Goal: Information Seeking & Learning: Learn about a topic

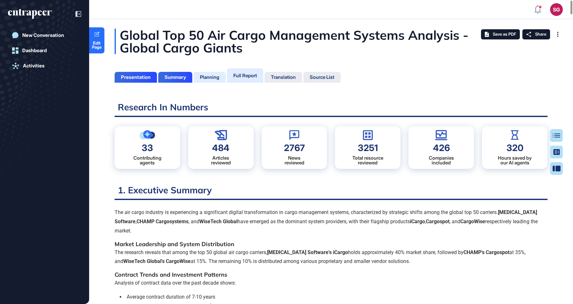
click at [219, 78] on div "Planning" at bounding box center [209, 77] width 19 height 6
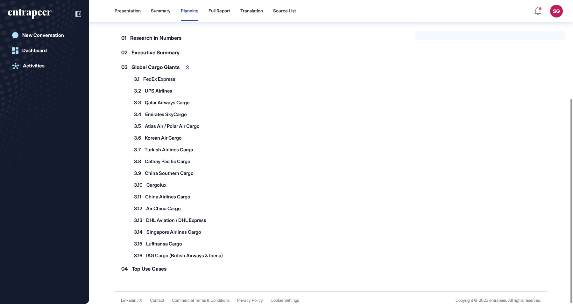
scroll to position [146, 0]
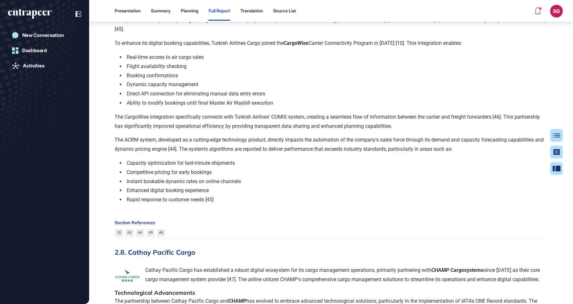
scroll to position [3546, 0]
click at [218, 265] on p "Cathay Pacific Cargo has established a robust digital ecosystem for its cargo m…" at bounding box center [331, 274] width 433 height 18
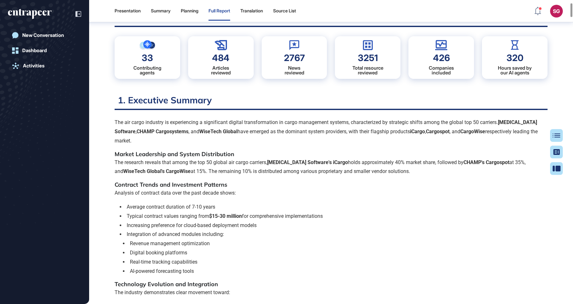
scroll to position [0, 0]
